Goal: Task Accomplishment & Management: Manage account settings

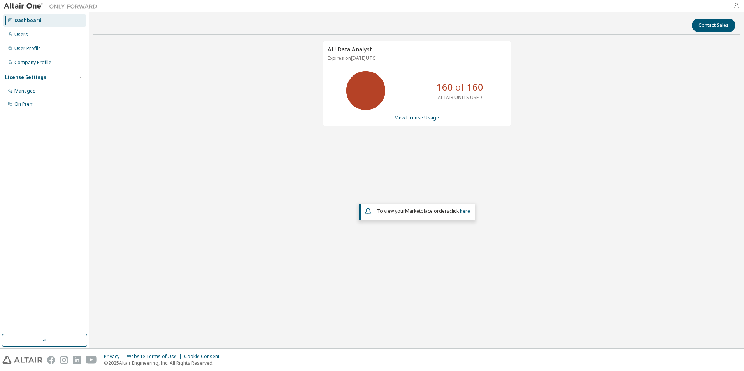
click at [734, 6] on icon "button" at bounding box center [736, 6] width 6 height 6
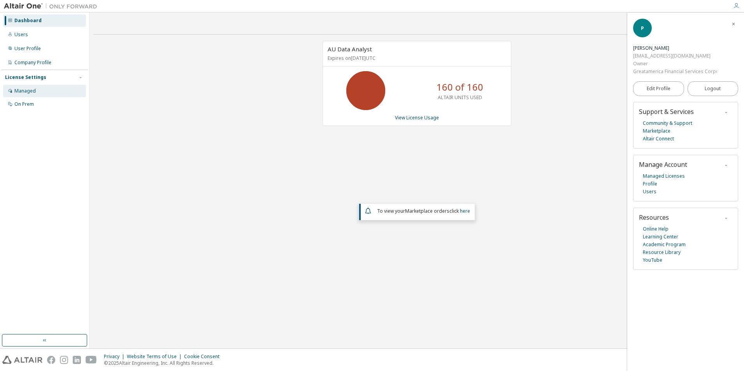
click at [33, 89] on div "Managed" at bounding box center [24, 91] width 21 height 6
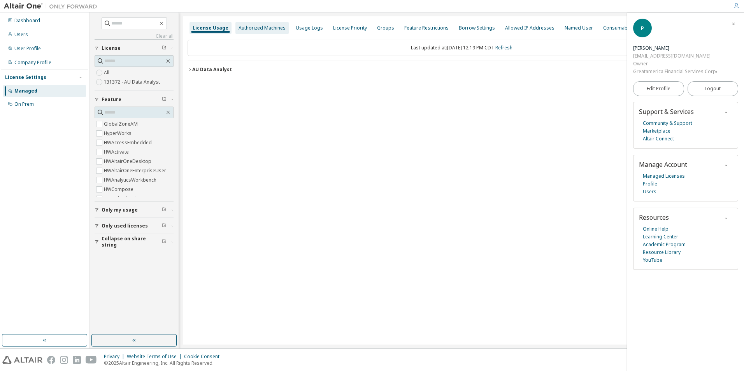
click at [250, 23] on div "Authorized Machines" at bounding box center [261, 28] width 53 height 12
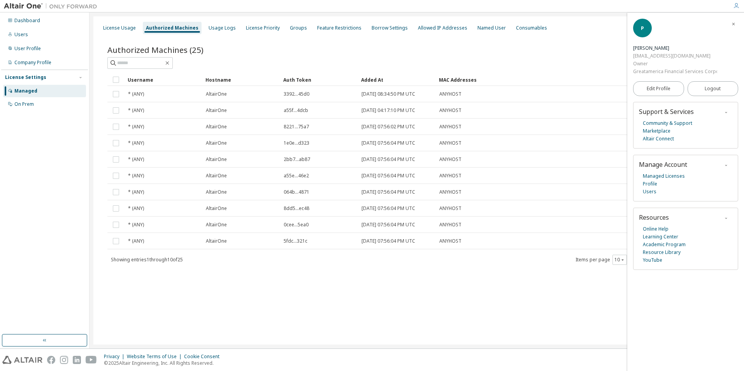
click at [732, 24] on icon "button" at bounding box center [733, 24] width 5 height 5
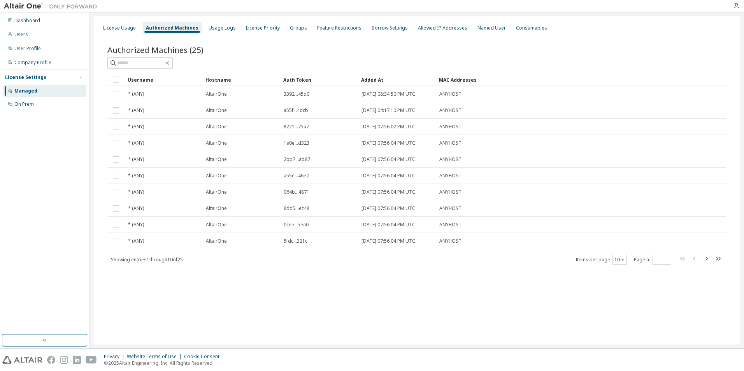
click at [480, 350] on div "Privacy Website Terms of Use Cookie Consent © 2025 Altair Engineering, Inc. All…" at bounding box center [372, 360] width 744 height 22
click at [532, 302] on div "License Usage Authorized Machines Usage Logs License Priority Groups Feature Re…" at bounding box center [416, 180] width 646 height 328
click at [513, 23] on div "Consumables" at bounding box center [531, 28] width 37 height 12
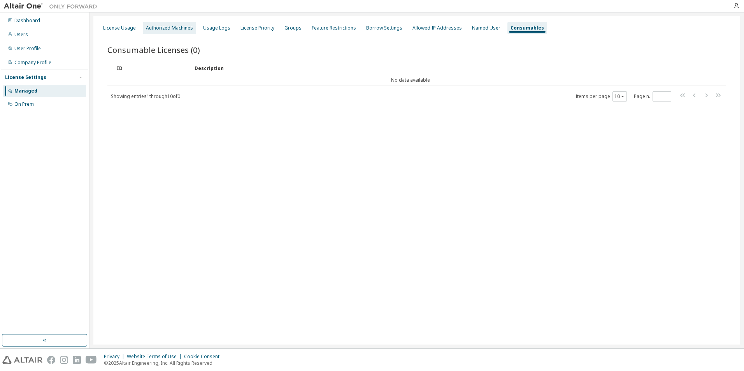
click at [170, 25] on div "Authorized Machines" at bounding box center [169, 28] width 47 height 6
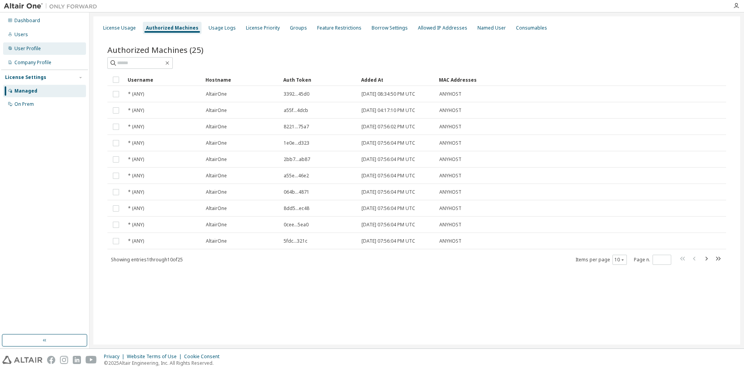
click at [16, 46] on div "User Profile" at bounding box center [27, 49] width 26 height 6
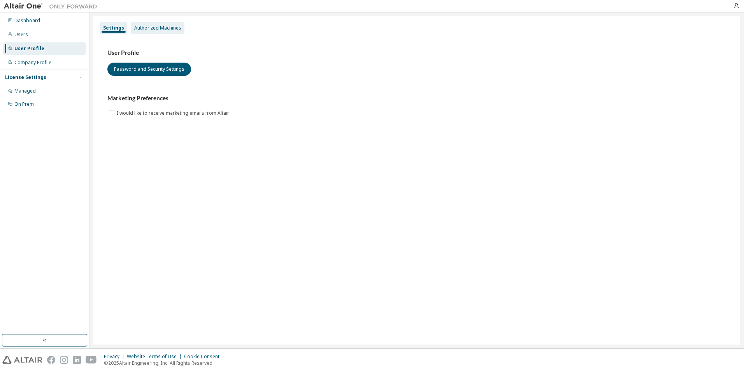
click at [159, 30] on div "Authorized Machines" at bounding box center [157, 28] width 47 height 6
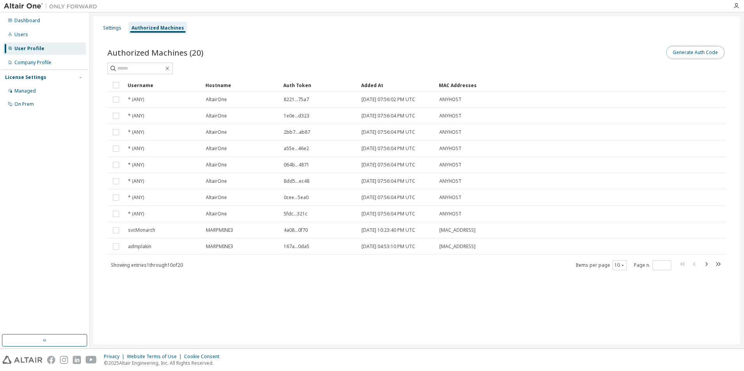
click at [679, 52] on button "Generate Auth Code" at bounding box center [695, 52] width 58 height 13
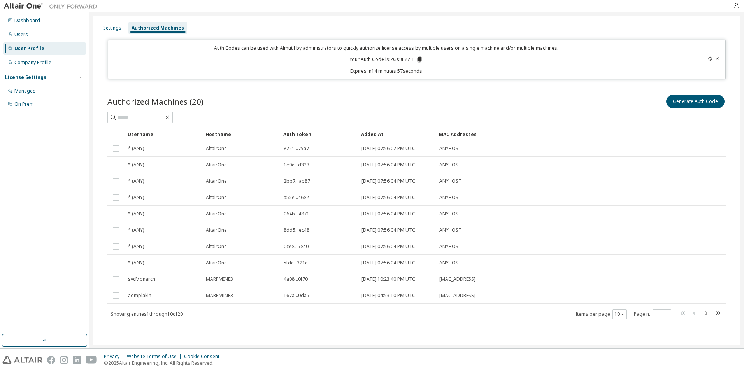
click at [420, 58] on icon at bounding box center [419, 59] width 4 height 5
